Goal: Task Accomplishment & Management: Manage account settings

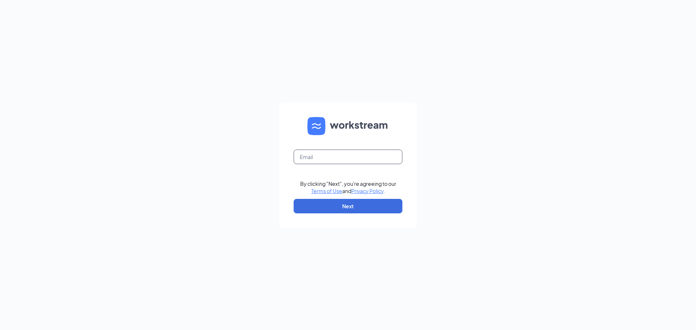
click at [337, 160] on input "text" at bounding box center [348, 157] width 109 height 15
type input "[EMAIL_ADDRESS][DOMAIN_NAME]"
click at [353, 204] on button "Next" at bounding box center [348, 206] width 109 height 15
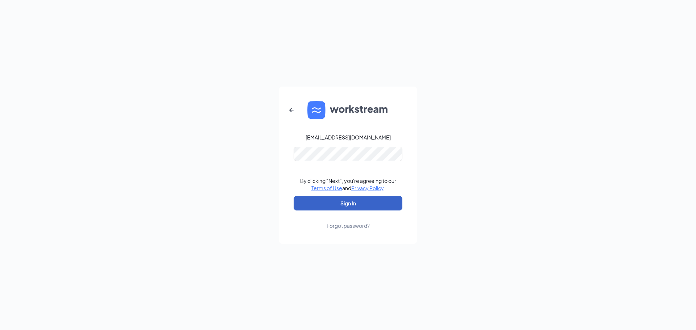
click at [356, 202] on button "Sign In" at bounding box center [348, 203] width 109 height 15
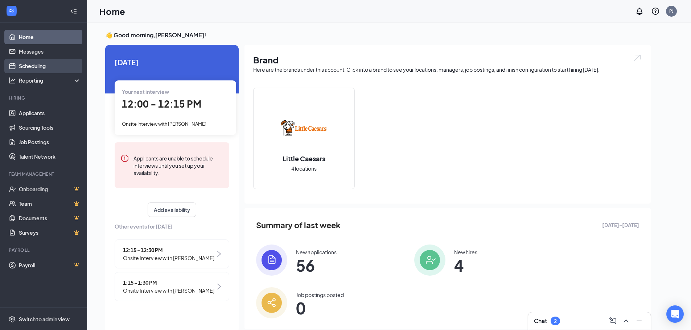
click at [36, 63] on link "Scheduling" at bounding box center [50, 66] width 62 height 15
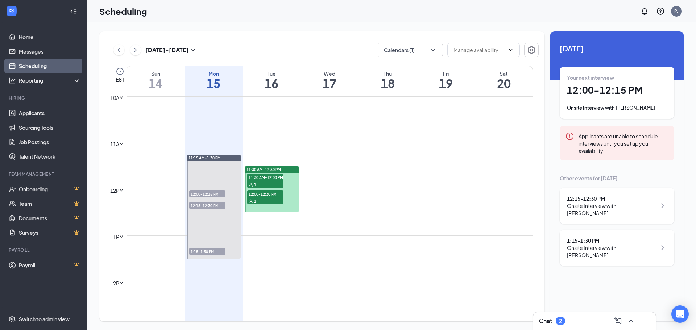
scroll to position [465, 0]
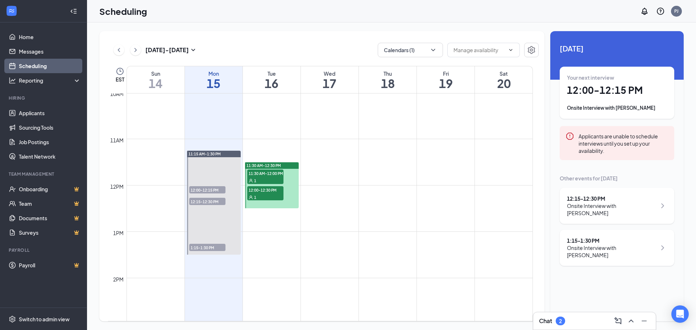
click at [216, 243] on div at bounding box center [214, 203] width 54 height 104
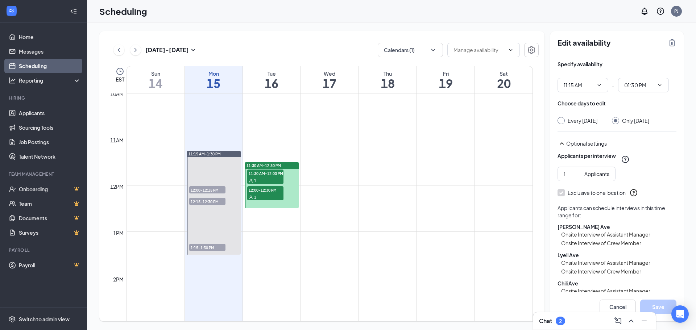
click at [206, 244] on div "1:15-1:30 PM 1" at bounding box center [208, 247] width 38 height 9
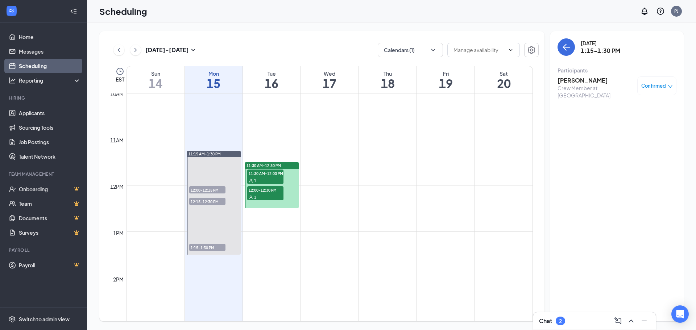
click at [214, 200] on span "12:15-12:30 PM" at bounding box center [207, 201] width 36 height 7
click at [207, 189] on span "12:00-12:15 PM" at bounding box center [207, 189] width 36 height 7
click at [647, 84] on span "Completed" at bounding box center [653, 85] width 26 height 7
click at [571, 112] on div "Monday, Sep 15 12:00-12:15 PM Participants Josiah Medina Crew Member at Dewey A…" at bounding box center [616, 176] width 133 height 290
click at [573, 81] on h3 "Josiah Medina" at bounding box center [596, 80] width 76 height 8
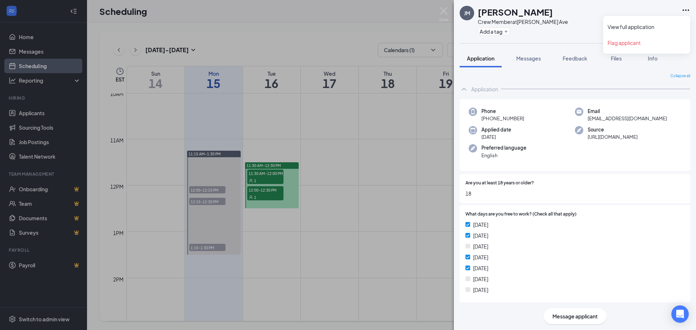
click at [686, 11] on icon "Ellipses" at bounding box center [686, 9] width 7 height 1
click at [641, 29] on link "View full application" at bounding box center [647, 26] width 78 height 7
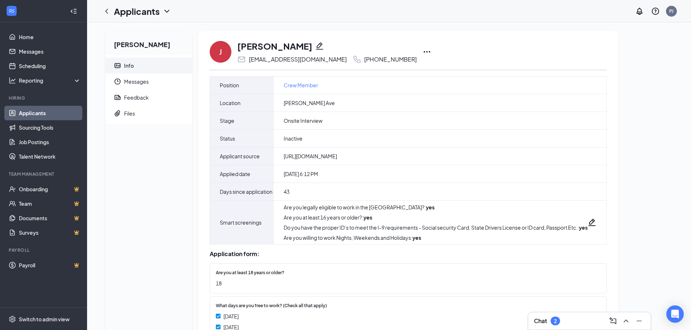
click at [422, 51] on icon "Ellipses" at bounding box center [426, 51] width 9 height 9
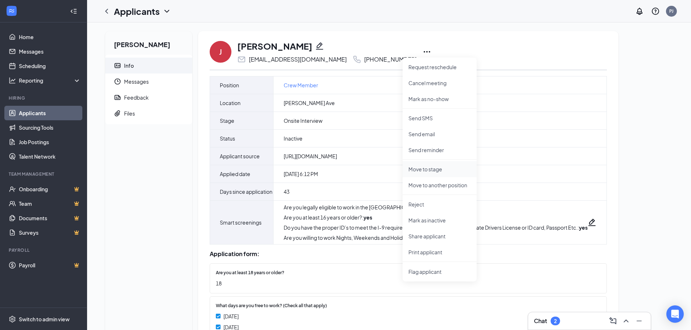
click at [439, 170] on p "Move to stage" at bounding box center [439, 169] width 62 height 7
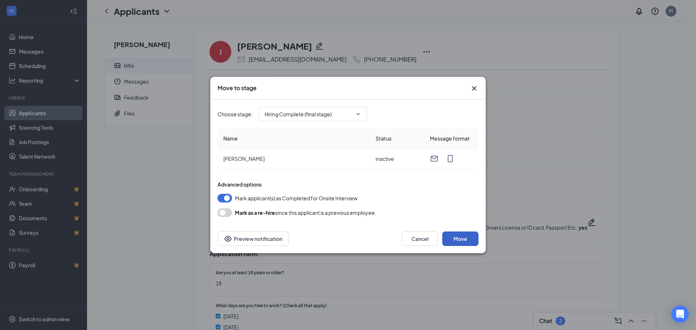
click at [454, 235] on button "Move" at bounding box center [460, 239] width 36 height 15
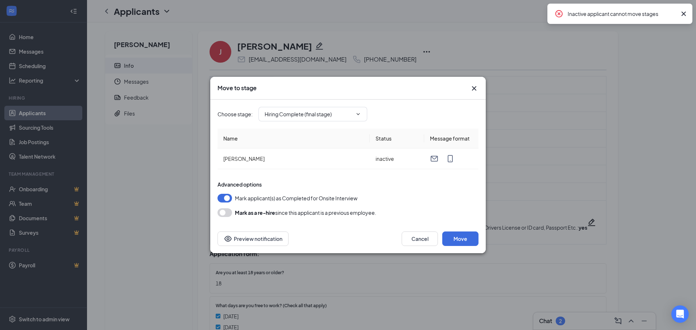
click at [684, 13] on icon "Cross" at bounding box center [683, 13] width 9 height 9
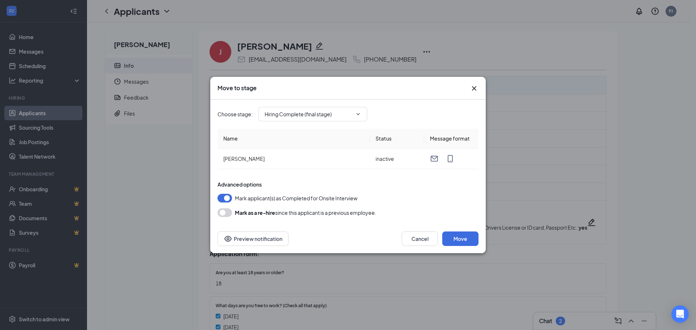
click at [476, 89] on icon "Cross" at bounding box center [474, 88] width 9 height 9
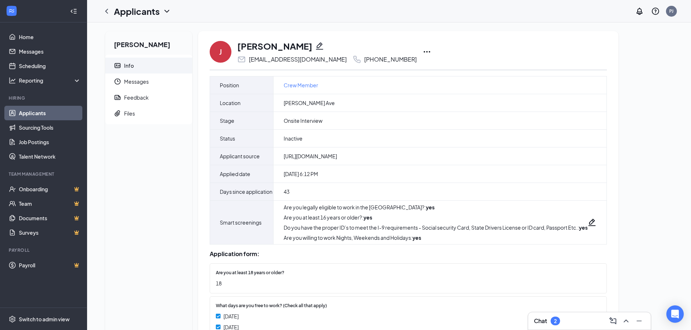
click at [273, 44] on h1 "Josiah Medina" at bounding box center [274, 46] width 75 height 12
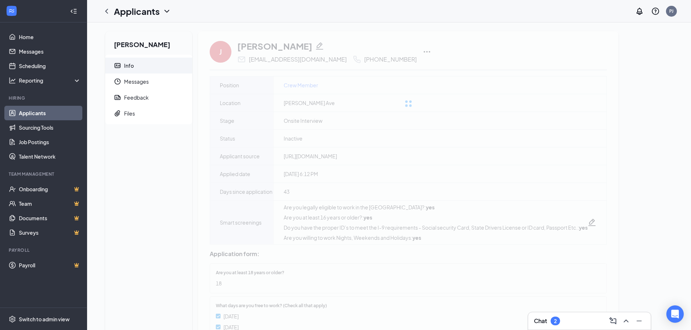
click at [473, 38] on div "J Josiah Medina jaymedina72641@gmail.com +1 (585) 414-3155 Request reschedule C…" at bounding box center [408, 251] width 420 height 441
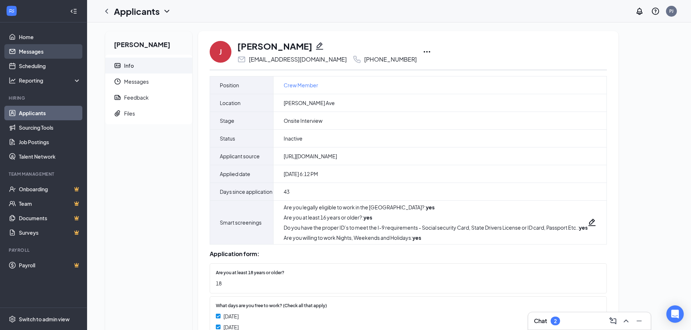
click at [36, 52] on link "Messages" at bounding box center [50, 51] width 62 height 15
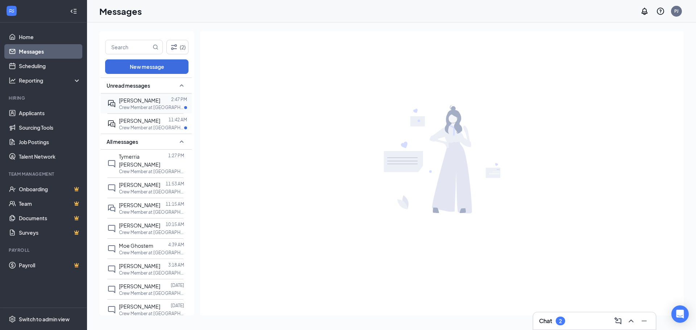
click at [157, 104] on div "Tahmier Mcbride" at bounding box center [139, 100] width 41 height 8
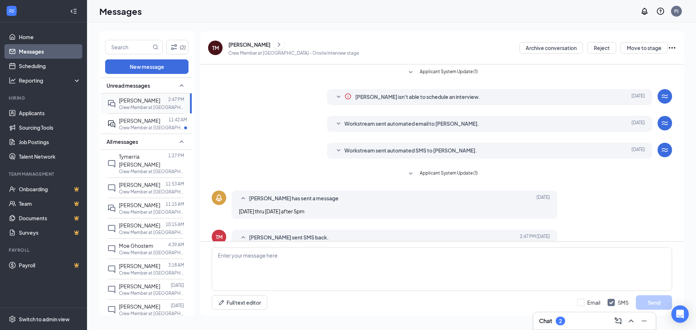
scroll to position [24, 0]
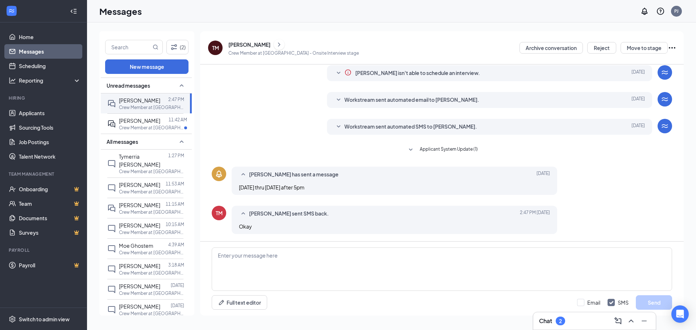
click at [353, 127] on span "Workstream sent automated SMS to Tahmier Mcbride." at bounding box center [410, 127] width 133 height 9
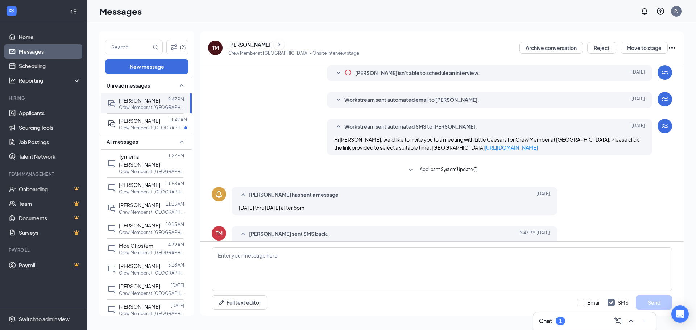
scroll to position [44, 0]
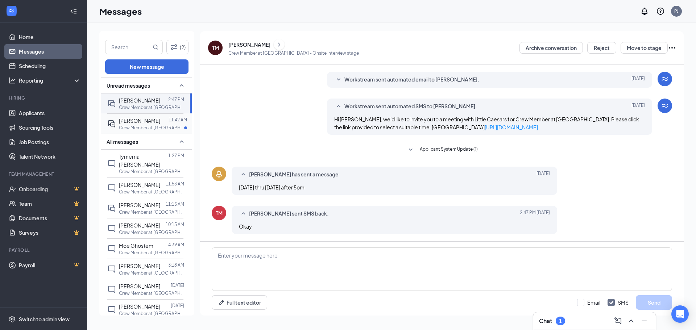
click at [131, 124] on div "Kassandria bryant" at bounding box center [139, 121] width 41 height 8
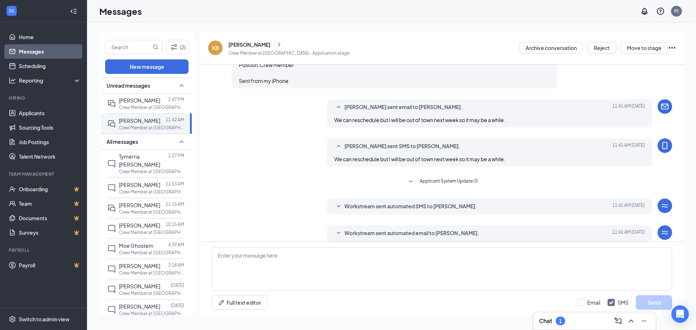
scroll to position [176, 0]
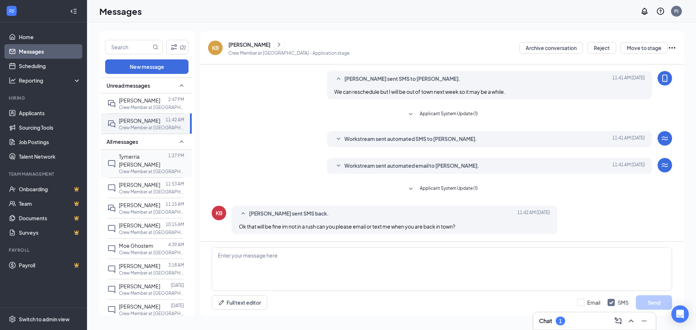
click at [146, 168] on div "Tymerria Buchanon" at bounding box center [143, 161] width 49 height 16
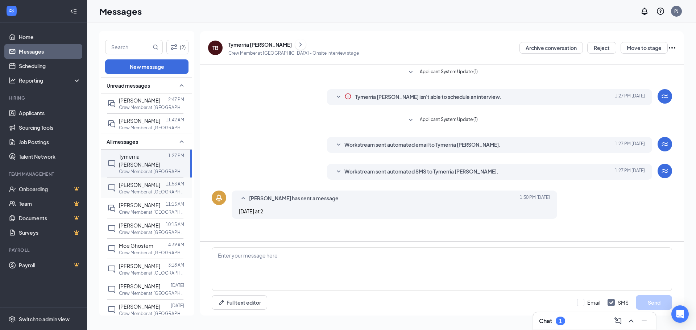
click at [127, 188] on span "Willester Dunn" at bounding box center [139, 185] width 41 height 7
